Goal: Navigation & Orientation: Find specific page/section

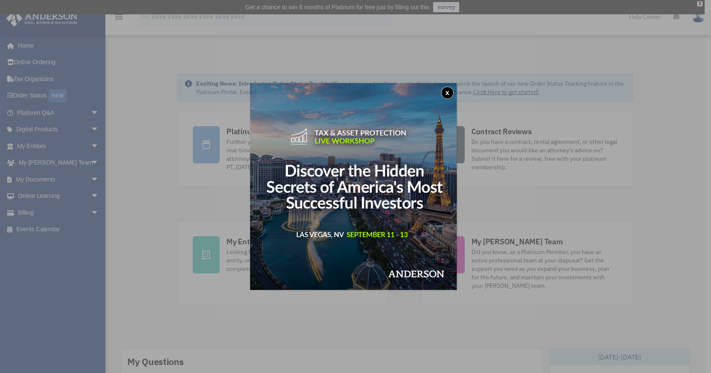
click at [447, 94] on button "x" at bounding box center [447, 92] width 13 height 13
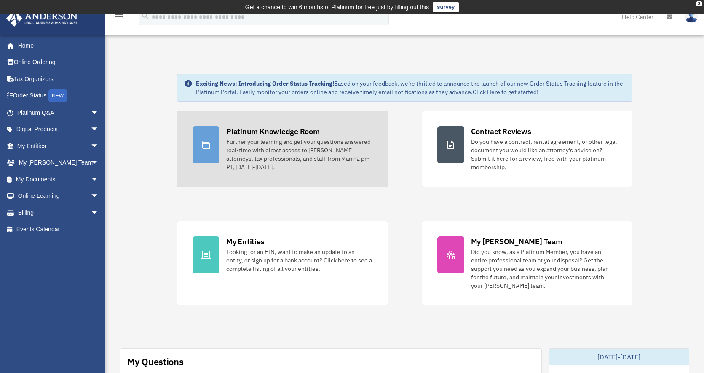
click at [266, 128] on div "Platinum Knowledge Room" at bounding box center [273, 131] width 94 height 11
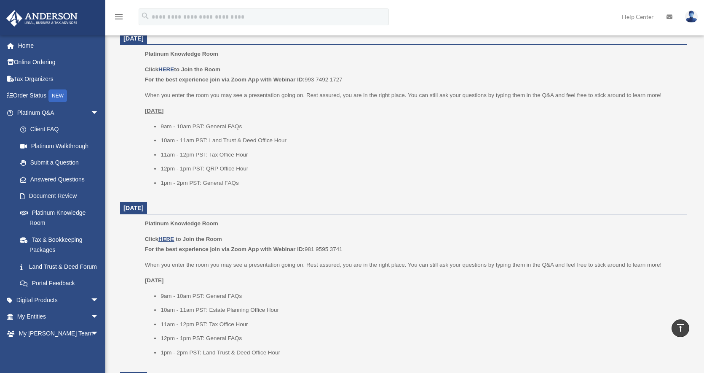
scroll to position [247, 0]
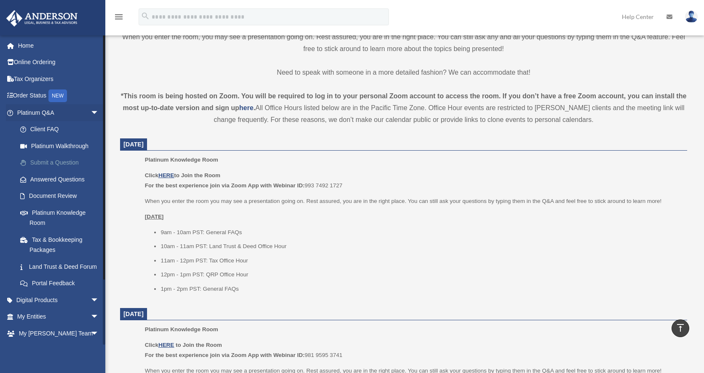
click at [73, 161] on link "Submit a Question" at bounding box center [62, 162] width 100 height 17
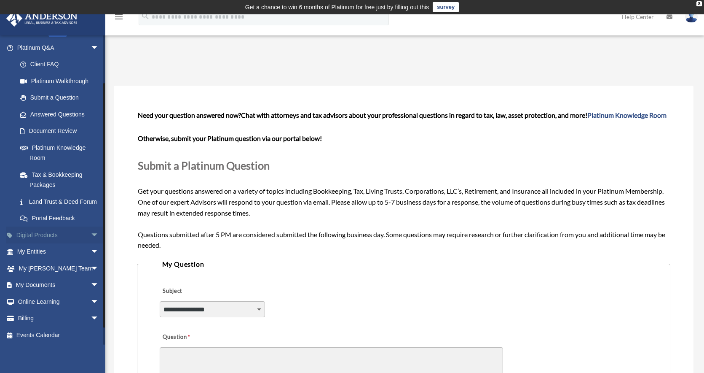
scroll to position [76, 0]
click at [81, 283] on link "My Documents arrow_drop_down" at bounding box center [59, 284] width 106 height 17
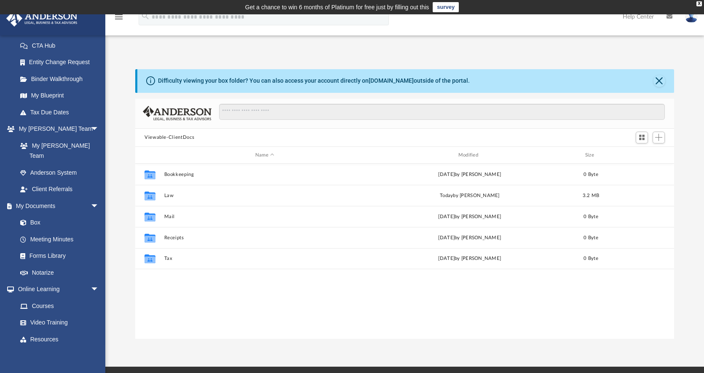
click at [185, 135] on button "Viewable-ClientDocs" at bounding box center [170, 138] width 50 height 8
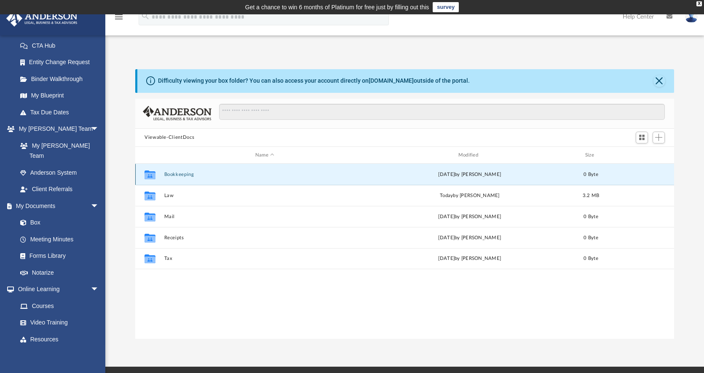
click at [189, 172] on button "Bookkeeping" at bounding box center [264, 174] width 201 height 5
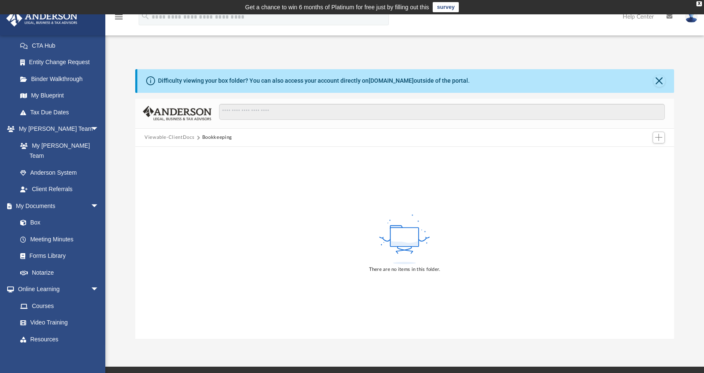
click at [179, 137] on button "Viewable-ClientDocs" at bounding box center [170, 138] width 50 height 8
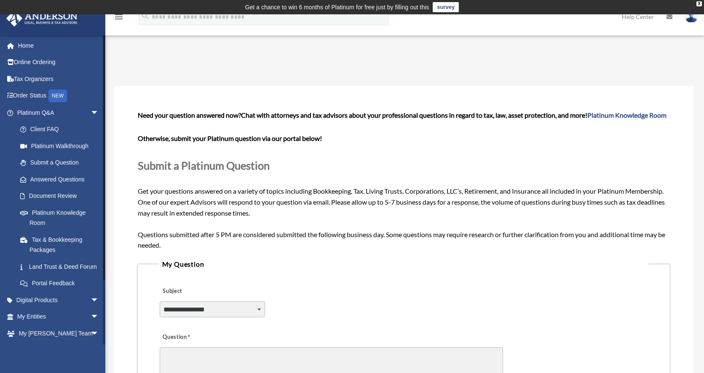
scroll to position [76, 0]
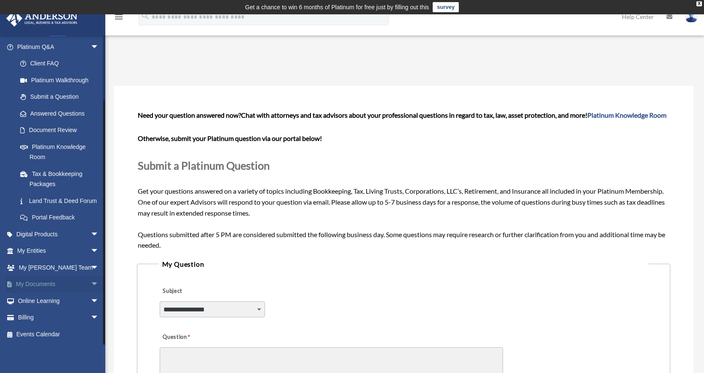
click at [91, 283] on span "arrow_drop_down" at bounding box center [99, 284] width 17 height 17
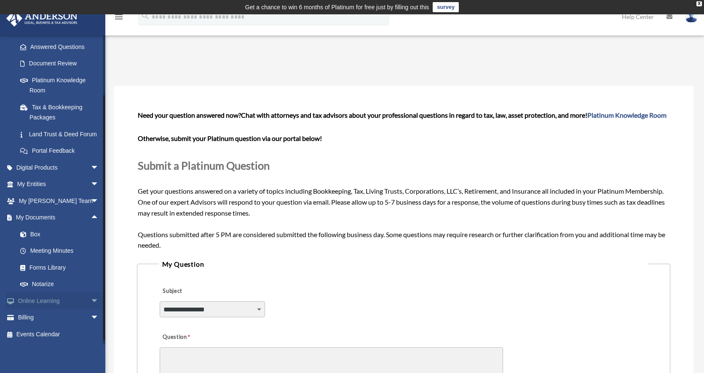
scroll to position [142, 0]
click at [52, 266] on link "Forms Library" at bounding box center [62, 267] width 100 height 17
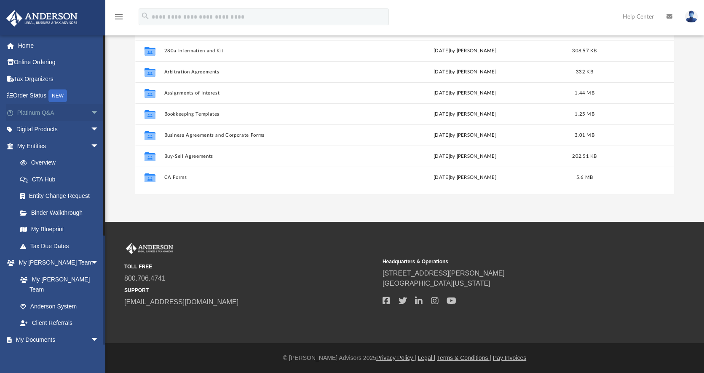
click at [91, 112] on span "arrow_drop_down" at bounding box center [99, 112] width 17 height 17
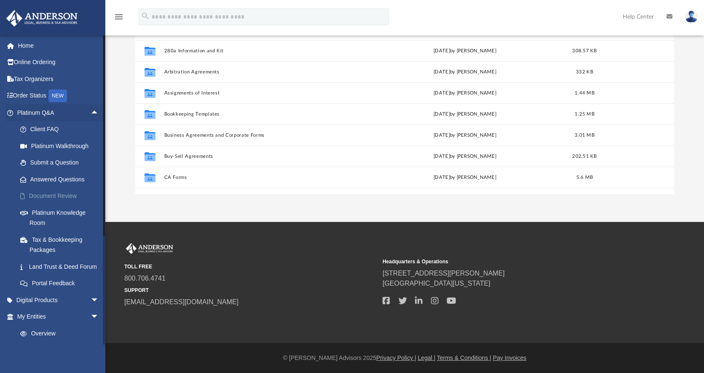
click at [63, 197] on link "Document Review" at bounding box center [62, 196] width 100 height 17
click at [30, 194] on link "Document Review" at bounding box center [62, 196] width 100 height 17
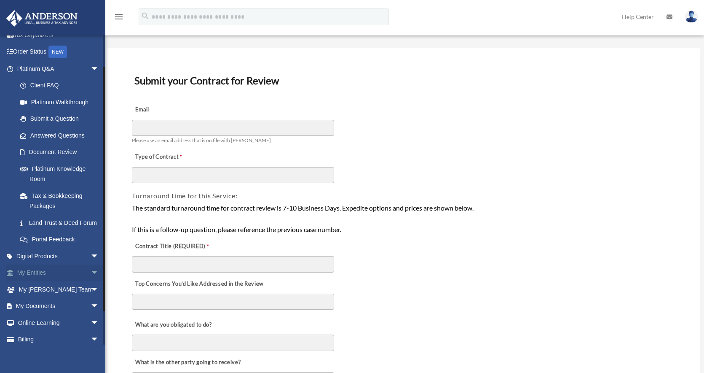
scroll to position [76, 0]
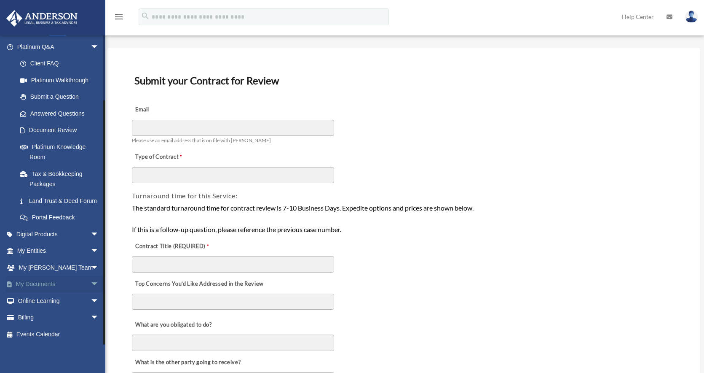
click at [91, 282] on span "arrow_drop_down" at bounding box center [99, 284] width 17 height 17
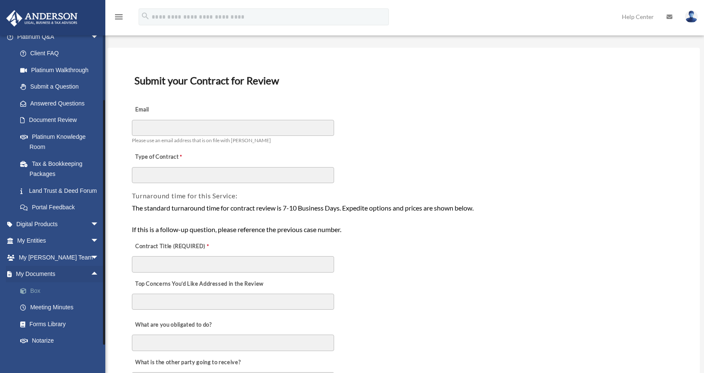
click at [37, 299] on link "Box" at bounding box center [62, 290] width 100 height 17
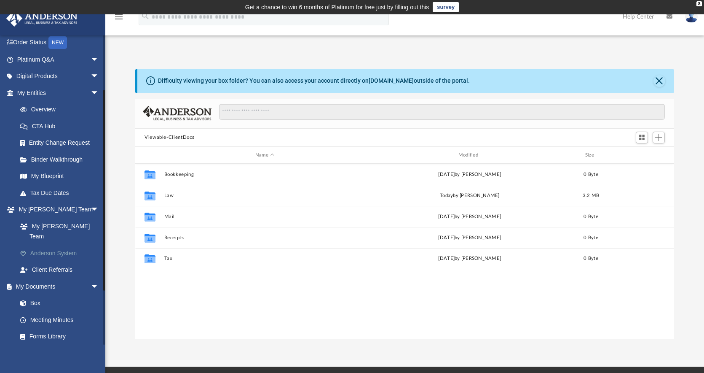
scroll to position [106, 0]
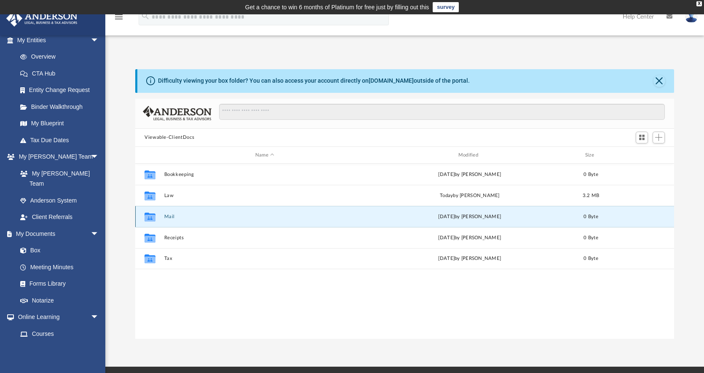
click at [188, 217] on button "Mail" at bounding box center [264, 216] width 201 height 5
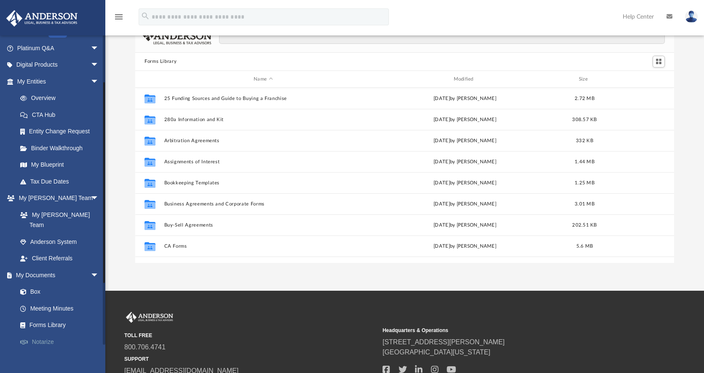
scroll to position [70, 0]
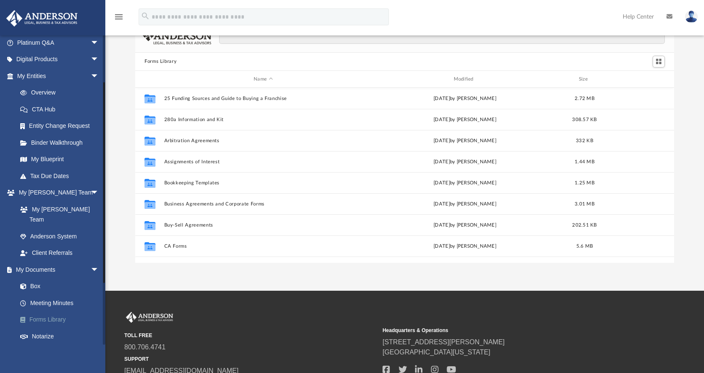
click at [49, 311] on link "Forms Library" at bounding box center [62, 319] width 100 height 17
click at [31, 278] on link "Box" at bounding box center [62, 286] width 100 height 17
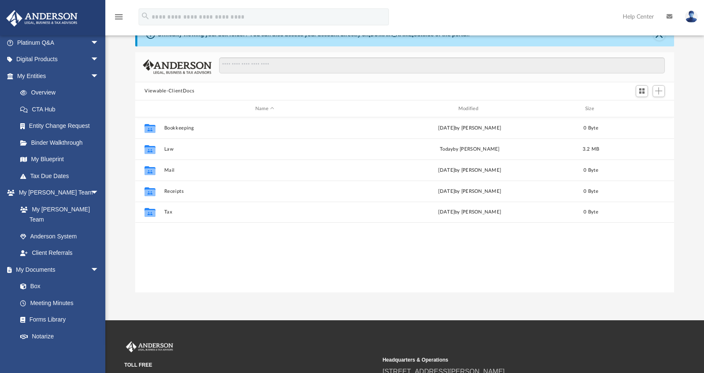
scroll to position [185, 533]
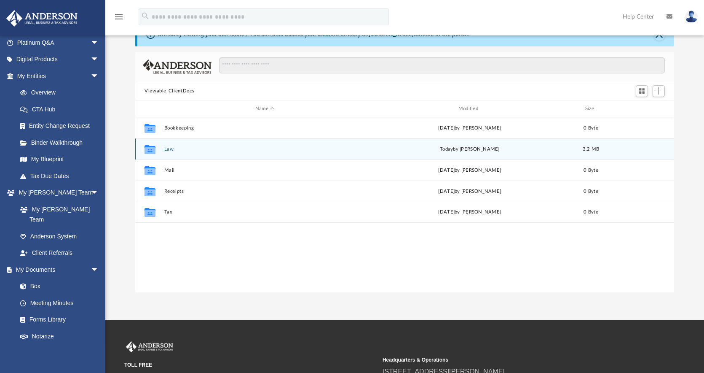
click at [180, 145] on div "Collaborated Folder Law [DATE] by [PERSON_NAME] 3.2 MB" at bounding box center [404, 148] width 539 height 21
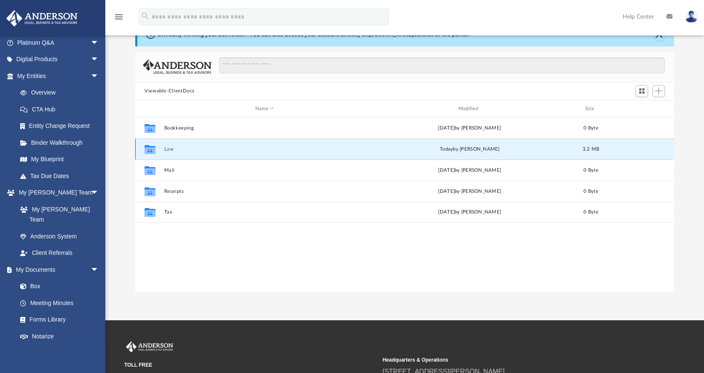
click at [181, 148] on button "Law" at bounding box center [264, 148] width 201 height 5
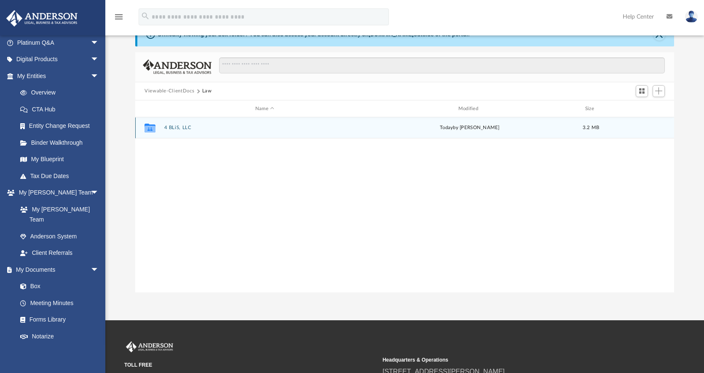
click at [185, 123] on div "Collaborated Folder 4 BLiS, LLC [DATE] by [PERSON_NAME] 3.2 MB" at bounding box center [404, 127] width 539 height 21
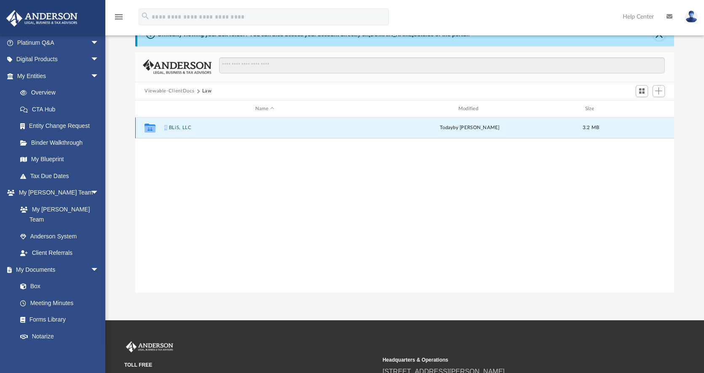
click at [185, 123] on div "Collaborated Folder 4 BLiS, LLC [DATE] by [PERSON_NAME] 3.2 MB" at bounding box center [404, 127] width 539 height 21
click at [149, 126] on icon "grid" at bounding box center [150, 129] width 11 height 7
click at [199, 239] on div "Collaborated Folder 4 BLiS, LLC [DATE] by [PERSON_NAME] 3.2 MB" at bounding box center [404, 204] width 539 height 174
click at [174, 128] on button "4 BLiS, LLC" at bounding box center [264, 127] width 201 height 5
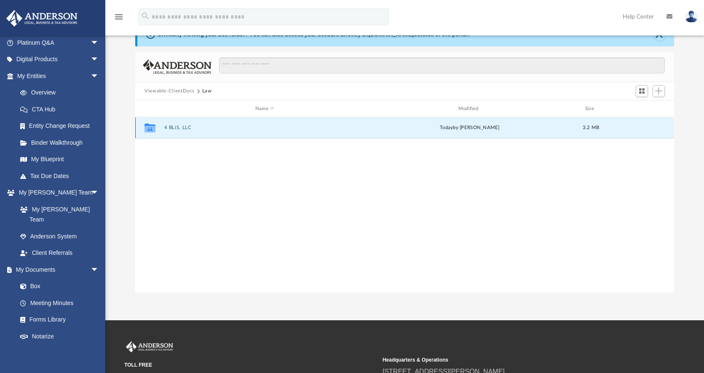
click at [174, 128] on button "4 BLiS, LLC" at bounding box center [264, 127] width 201 height 5
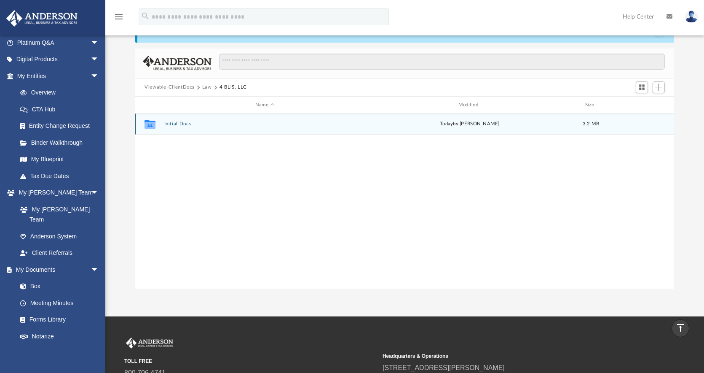
scroll to position [0, 0]
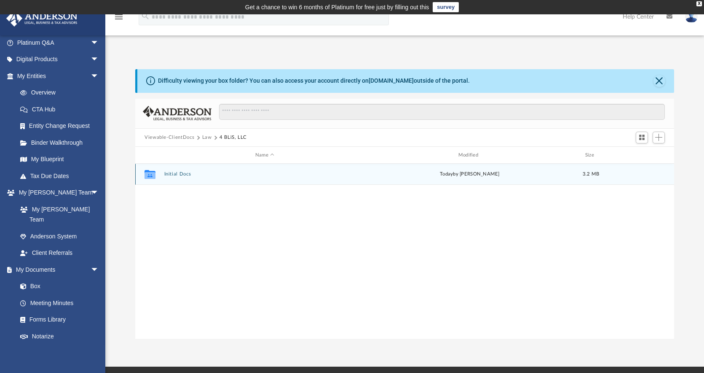
click at [162, 173] on div "Collaborated Folder Initial Docs [DATE] by [PERSON_NAME] 3.2 MB" at bounding box center [404, 174] width 539 height 21
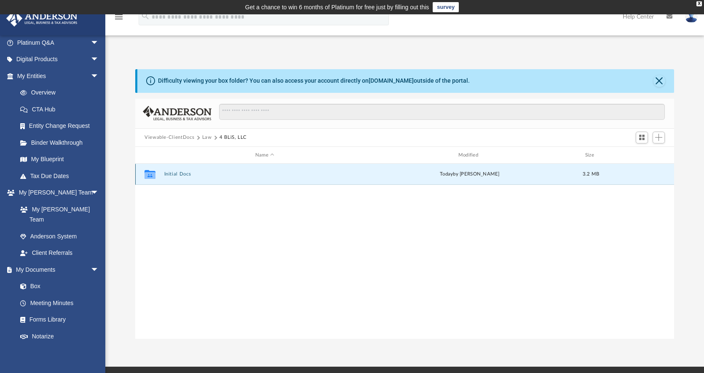
click at [175, 172] on button "Initial Docs" at bounding box center [264, 174] width 201 height 5
click at [174, 172] on button "Initial Docs" at bounding box center [264, 174] width 201 height 5
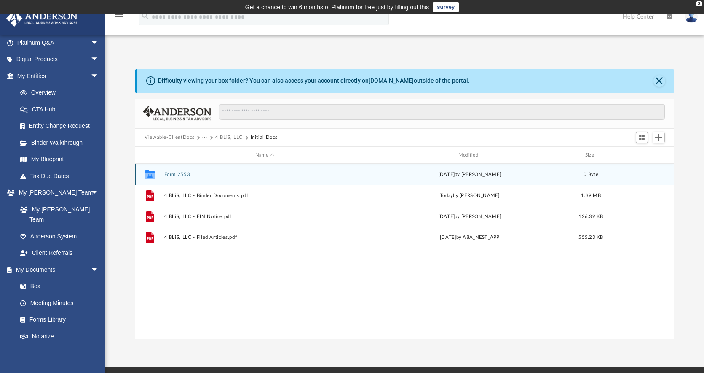
click at [150, 172] on icon "grid" at bounding box center [150, 175] width 11 height 7
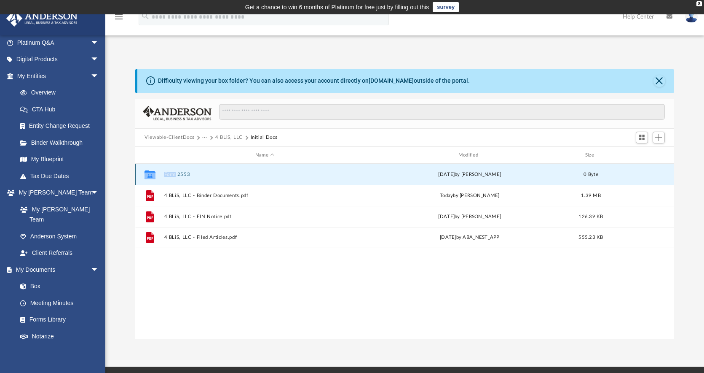
click at [150, 172] on icon "grid" at bounding box center [150, 175] width 11 height 7
click at [169, 172] on button "Form 2553" at bounding box center [264, 174] width 201 height 5
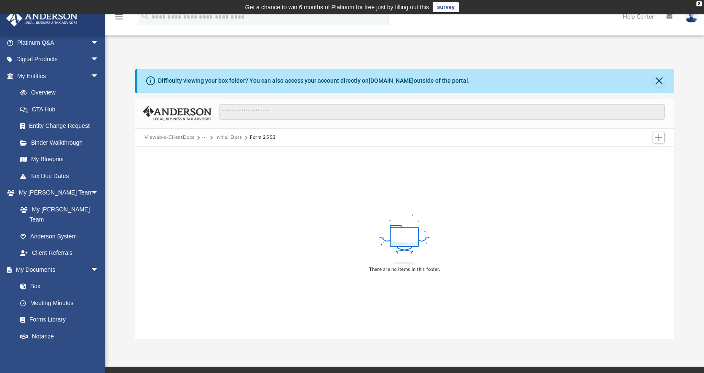
click at [192, 173] on div "There are no items in this folder." at bounding box center [404, 242] width 539 height 191
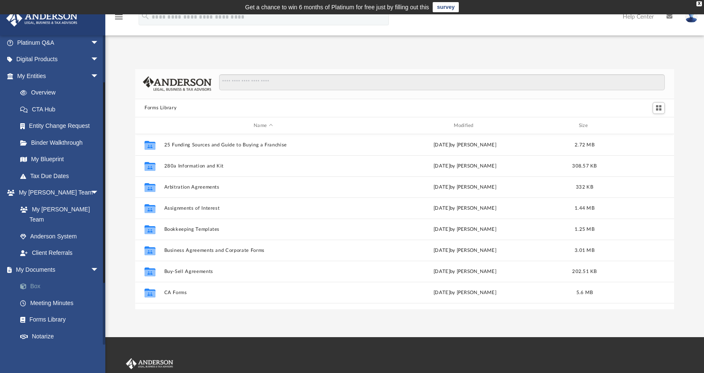
click at [48, 278] on link "Box" at bounding box center [62, 286] width 100 height 17
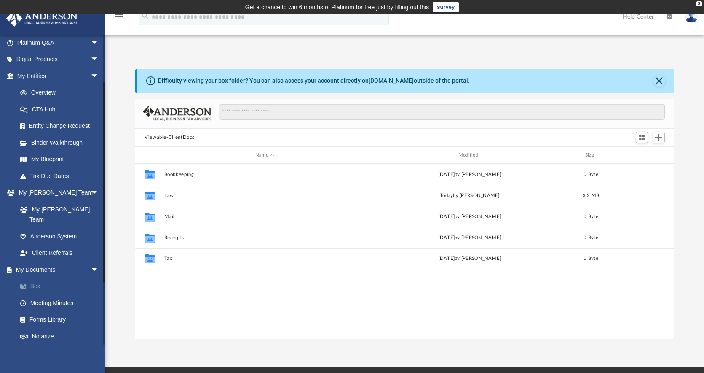
scroll to position [185, 533]
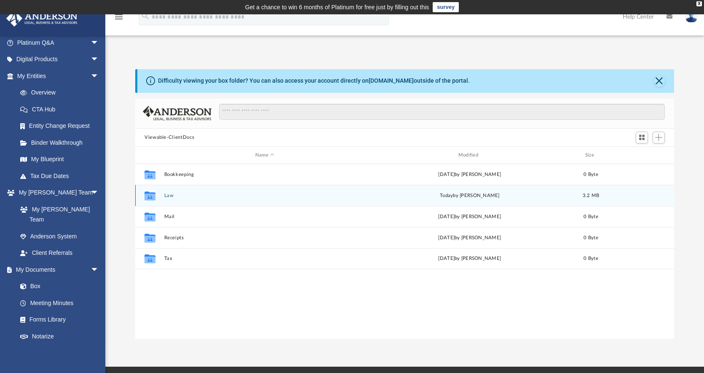
click at [176, 193] on button "Law" at bounding box center [264, 195] width 201 height 5
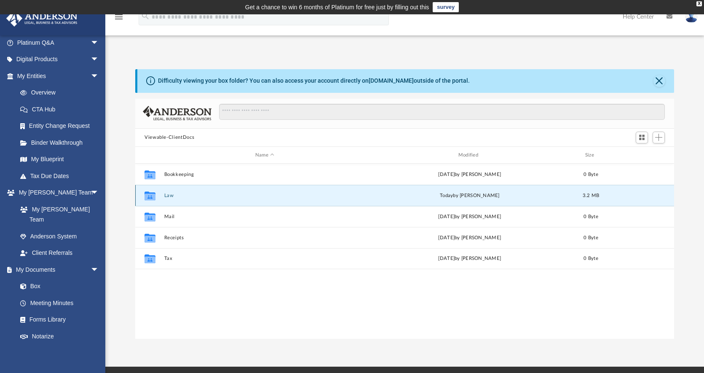
click at [176, 193] on button "Law" at bounding box center [264, 195] width 201 height 5
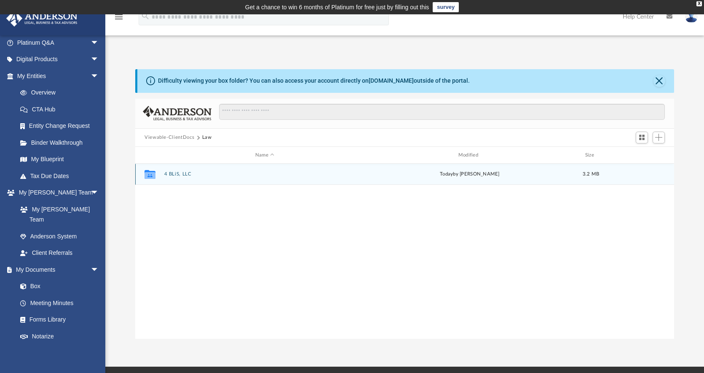
click at [164, 174] on button "4 BLiS, LLC" at bounding box center [264, 174] width 201 height 5
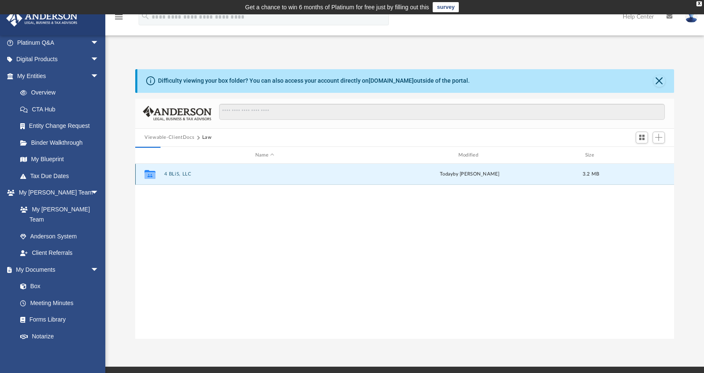
click at [164, 174] on button "4 BLiS, LLC" at bounding box center [264, 174] width 201 height 5
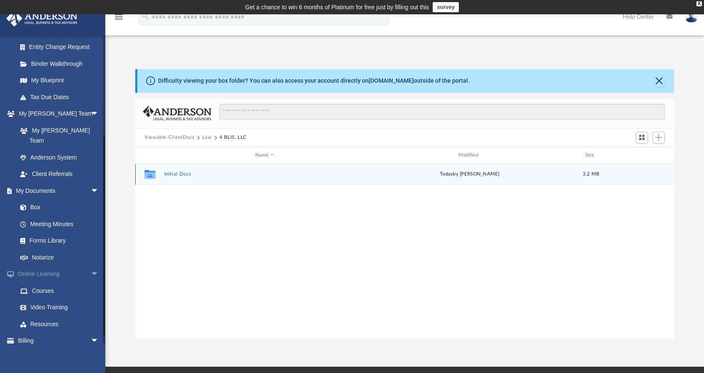
scroll to position [149, 0]
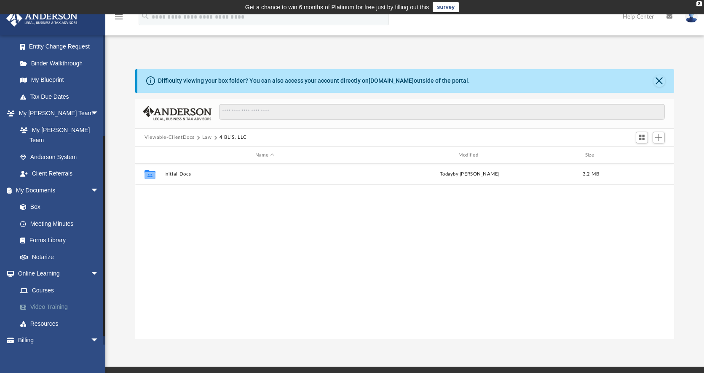
click at [56, 300] on link "Video Training" at bounding box center [62, 306] width 100 height 17
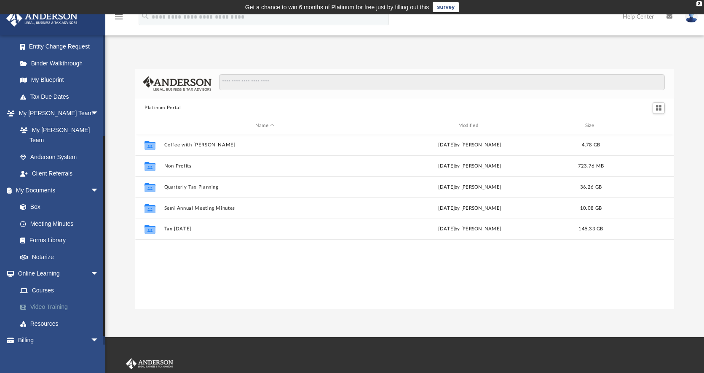
scroll to position [185, 533]
click at [47, 298] on link "Video Training" at bounding box center [62, 306] width 100 height 17
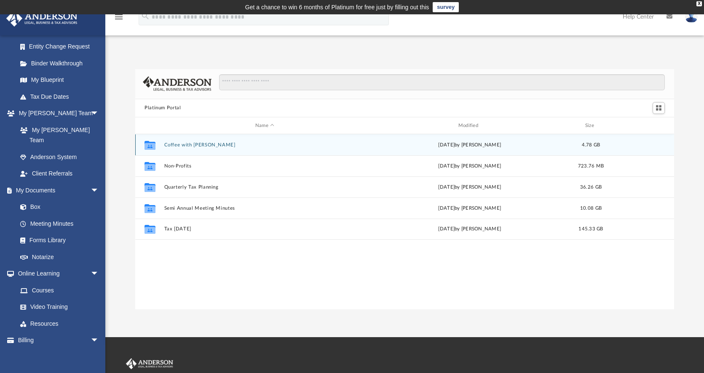
click at [157, 144] on div "Collaborated Folder" at bounding box center [150, 144] width 21 height 13
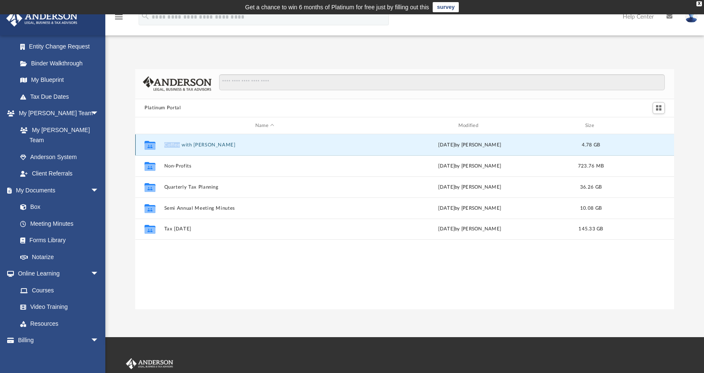
click at [157, 143] on div "Collaborated Folder" at bounding box center [150, 144] width 21 height 13
click at [157, 142] on div "Collaborated Folder" at bounding box center [150, 144] width 21 height 13
click at [152, 145] on icon "grid" at bounding box center [150, 146] width 11 height 7
click at [151, 145] on icon "grid" at bounding box center [150, 145] width 11 height 9
click at [185, 142] on button "Coffee with [PERSON_NAME]" at bounding box center [264, 144] width 201 height 5
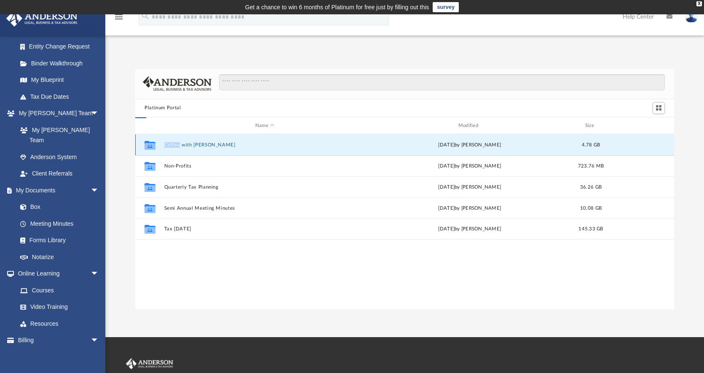
click at [185, 142] on button "Coffee with [PERSON_NAME]" at bounding box center [264, 144] width 201 height 5
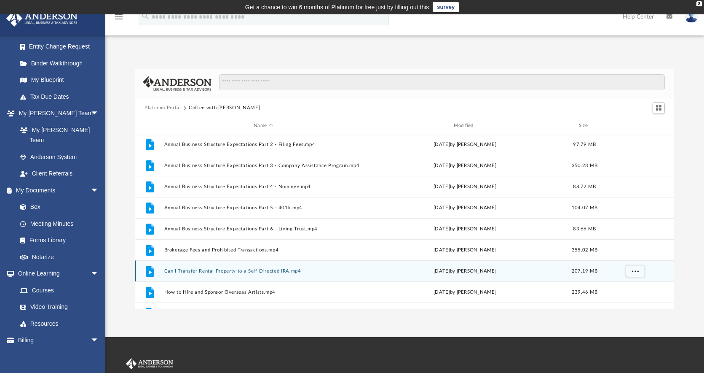
scroll to position [0, 0]
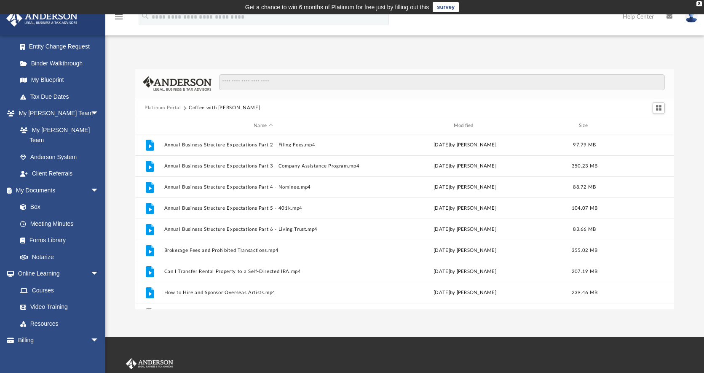
click at [168, 108] on button "Platinum Portal" at bounding box center [163, 108] width 37 height 8
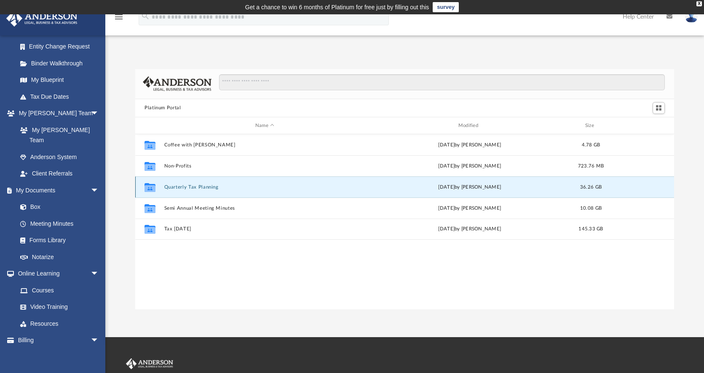
click at [182, 188] on button "Quarterly Tax Planning" at bounding box center [264, 186] width 201 height 5
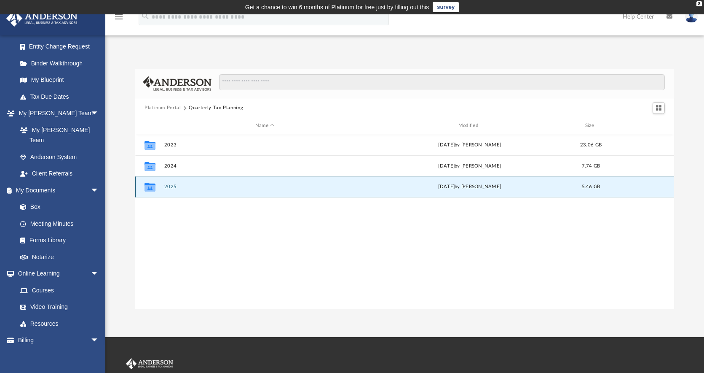
click at [180, 186] on button "2025" at bounding box center [264, 186] width 201 height 5
